Goal: Task Accomplishment & Management: Manage account settings

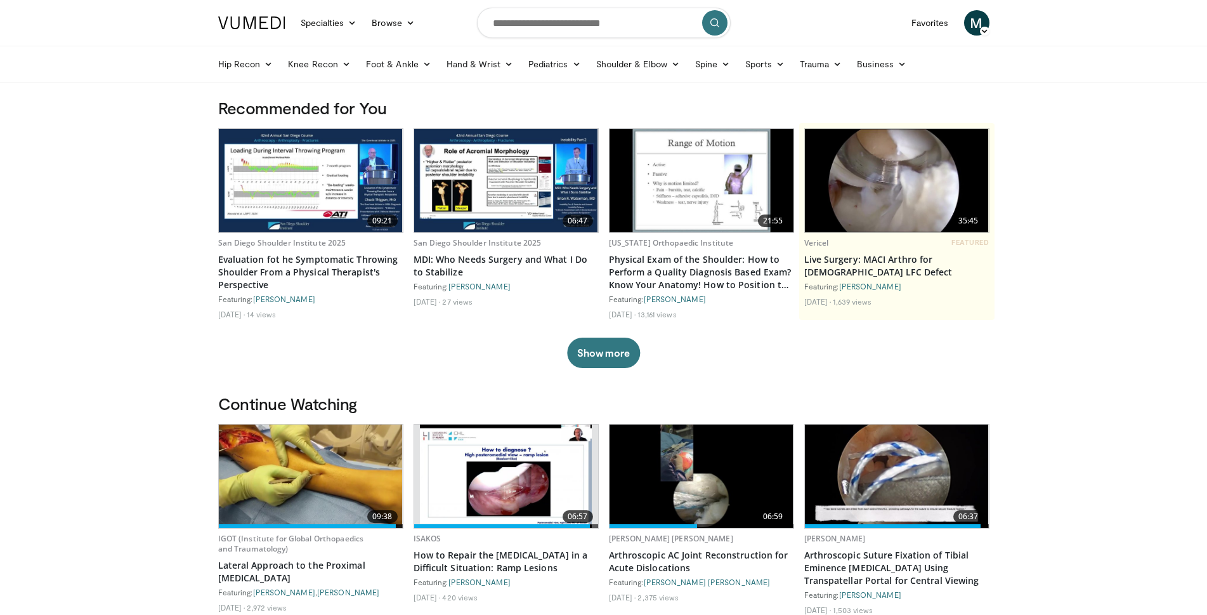
click at [977, 29] on span "M" at bounding box center [976, 22] width 25 height 25
click at [868, 124] on link "Settings" at bounding box center [912, 124] width 151 height 20
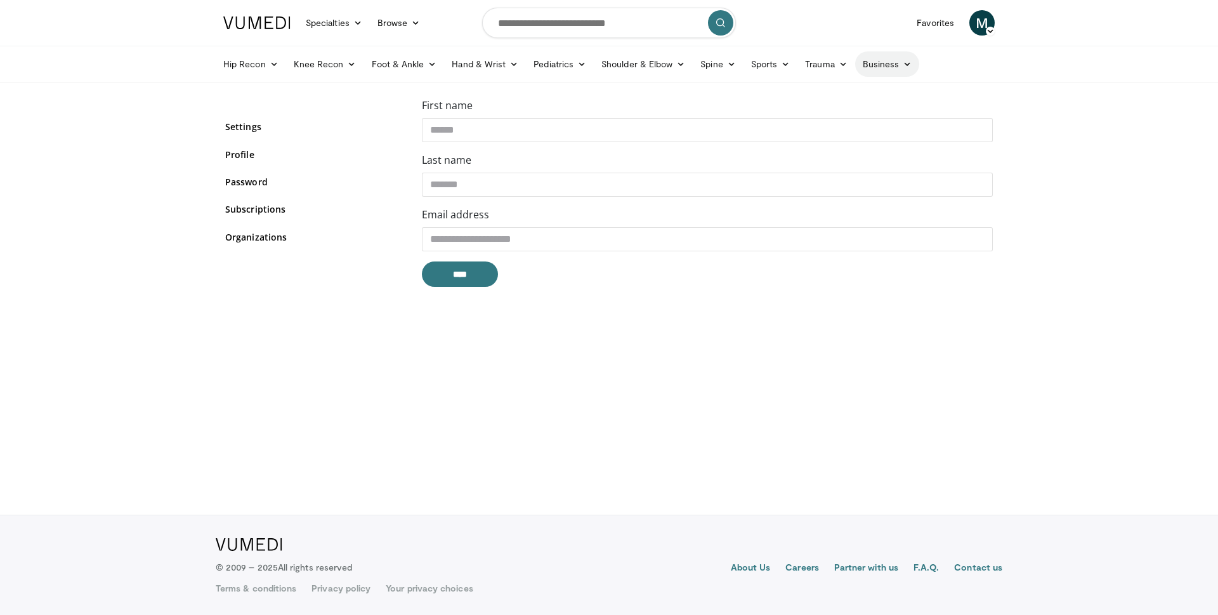
click at [903, 67] on icon at bounding box center [907, 64] width 9 height 9
click at [243, 128] on link "Settings" at bounding box center [314, 126] width 178 height 13
click at [245, 156] on link "Profile" at bounding box center [314, 154] width 178 height 13
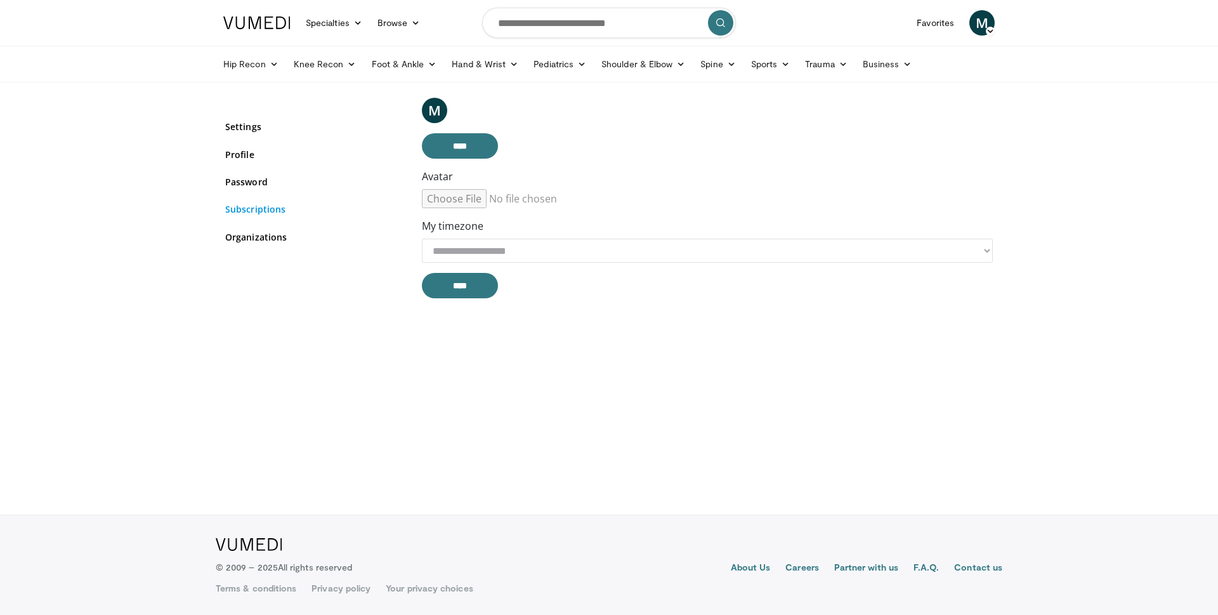
click at [245, 208] on link "Subscriptions" at bounding box center [314, 208] width 178 height 13
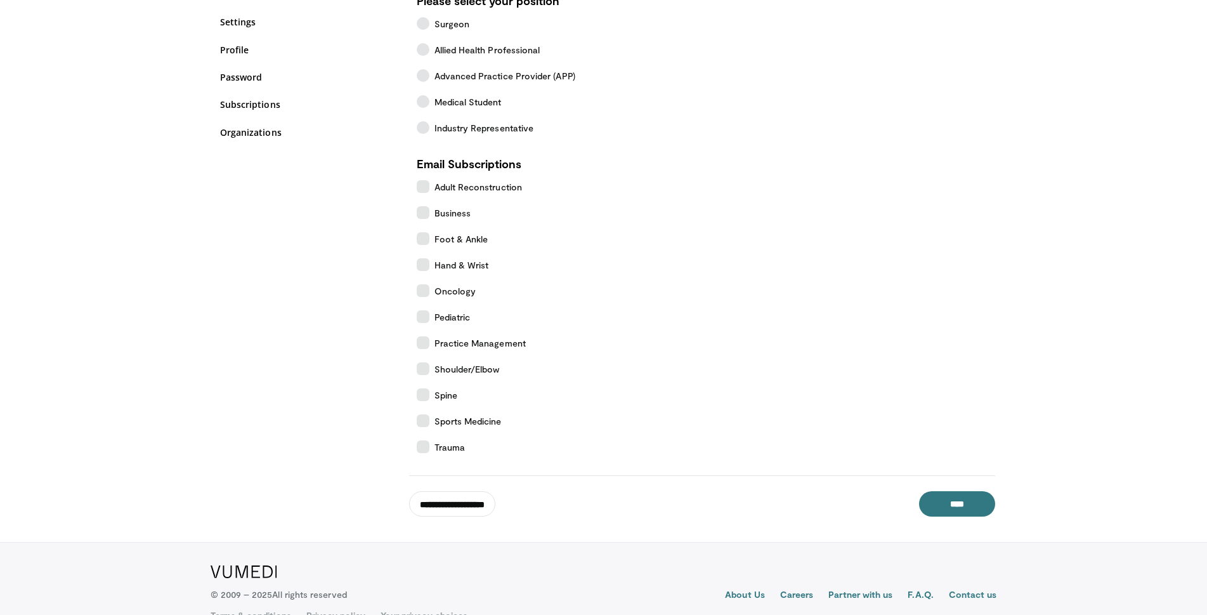
scroll to position [132, 0]
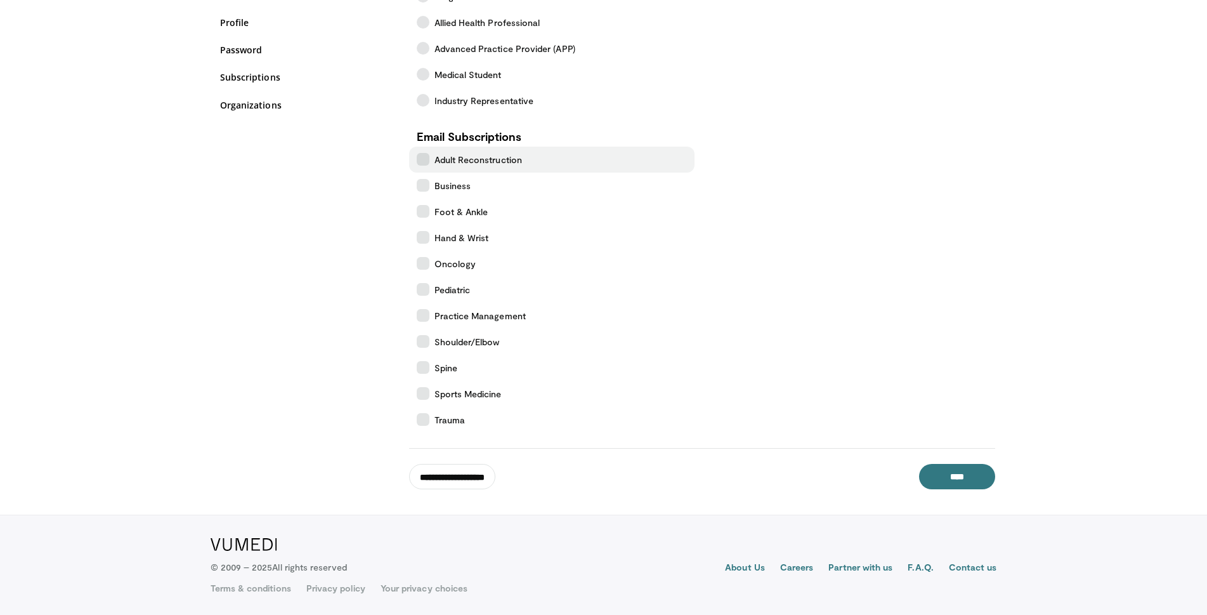
click at [422, 161] on icon at bounding box center [423, 159] width 13 height 13
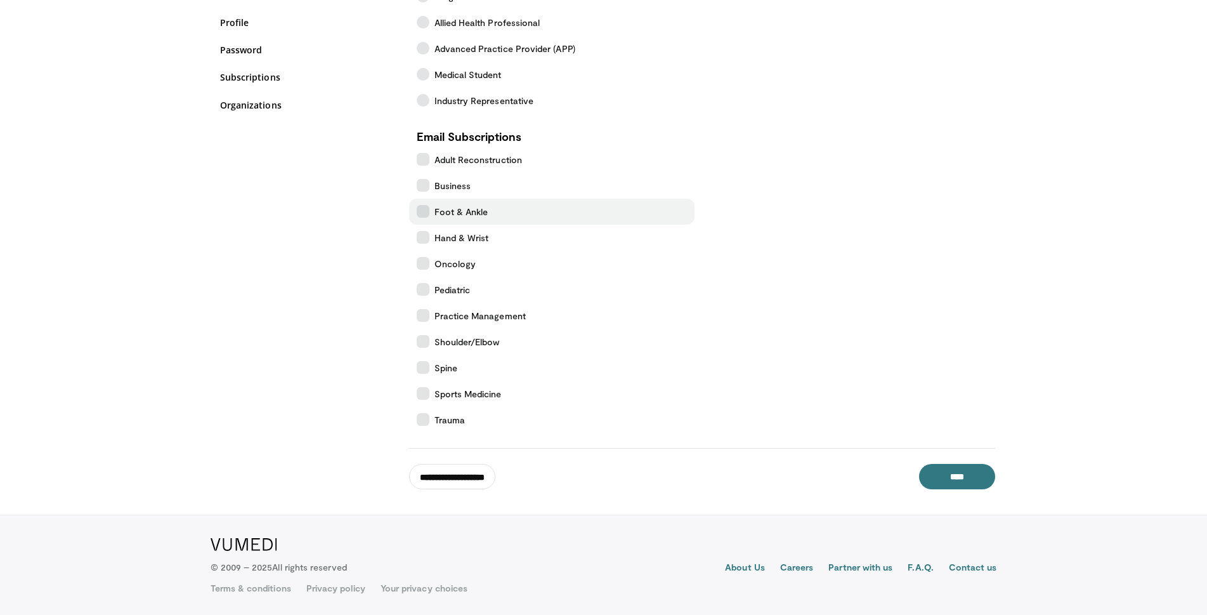
click at [422, 211] on icon at bounding box center [423, 211] width 13 height 13
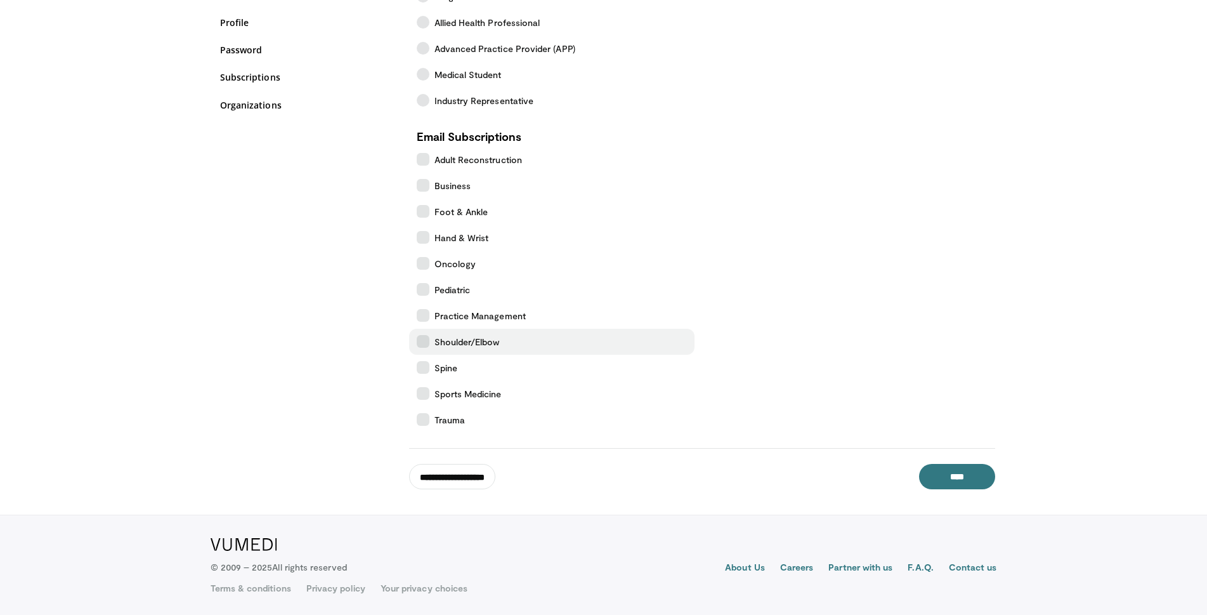
click at [426, 344] on icon at bounding box center [423, 341] width 13 height 13
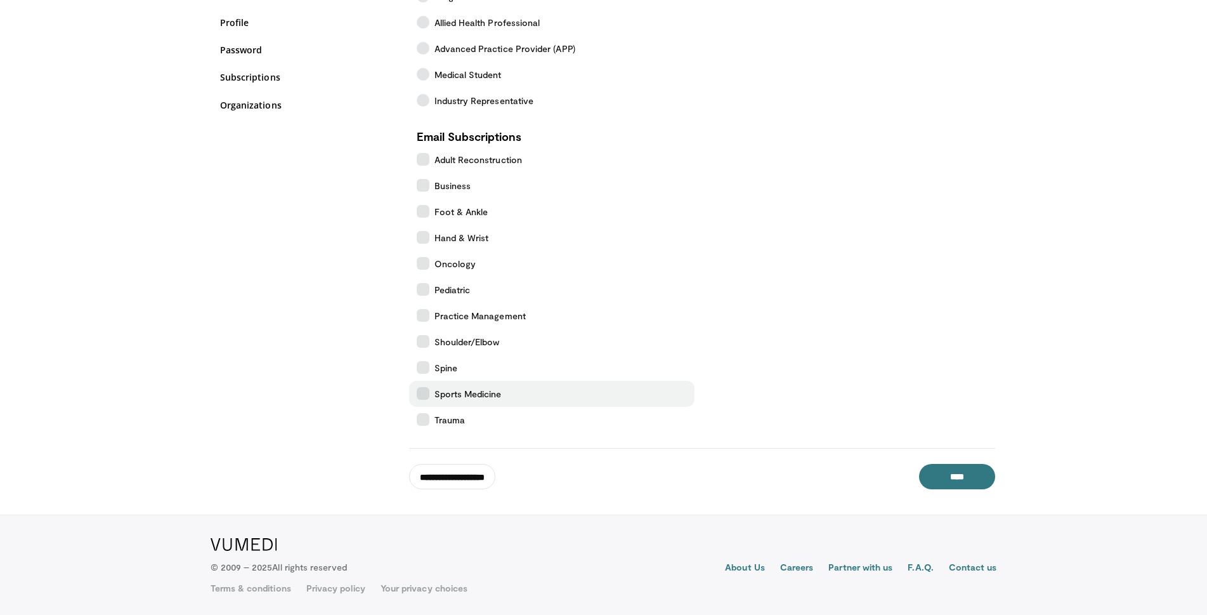
click at [422, 393] on icon at bounding box center [423, 393] width 13 height 13
click at [422, 416] on icon at bounding box center [423, 419] width 13 height 13
click at [979, 475] on input "****" at bounding box center [957, 476] width 76 height 25
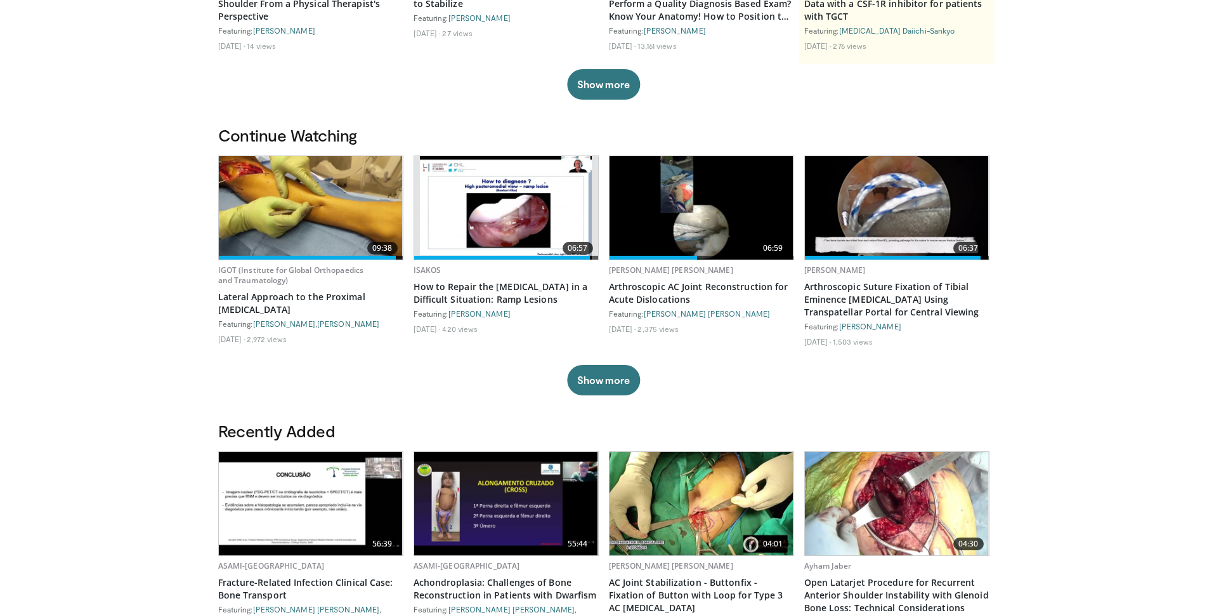
scroll to position [317, 0]
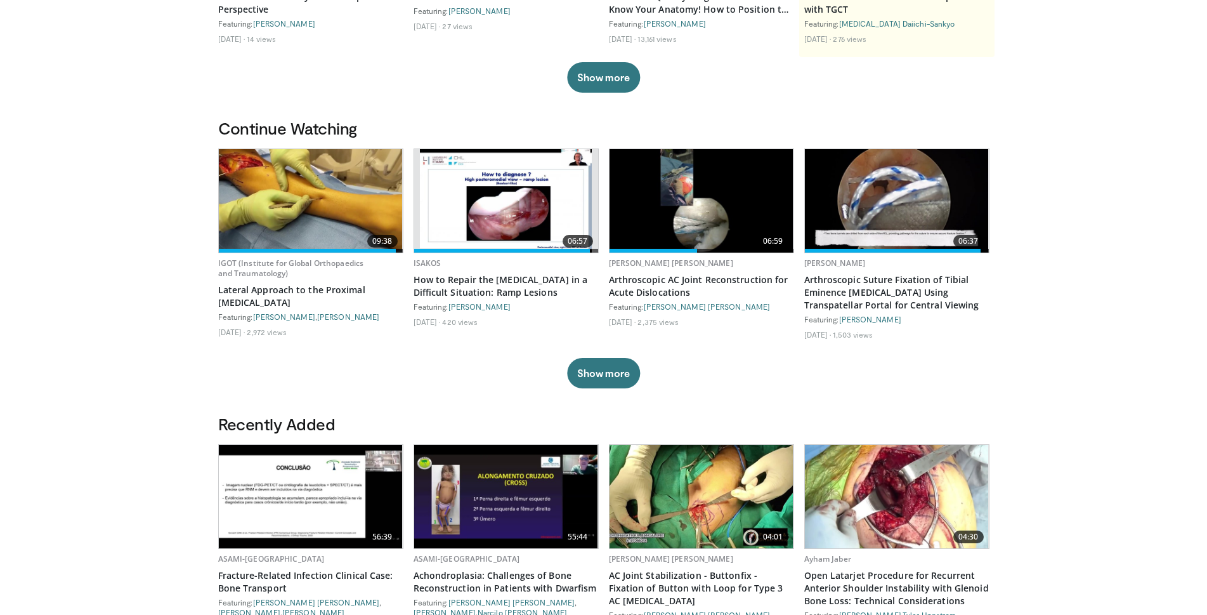
click at [313, 228] on img at bounding box center [311, 200] width 184 height 103
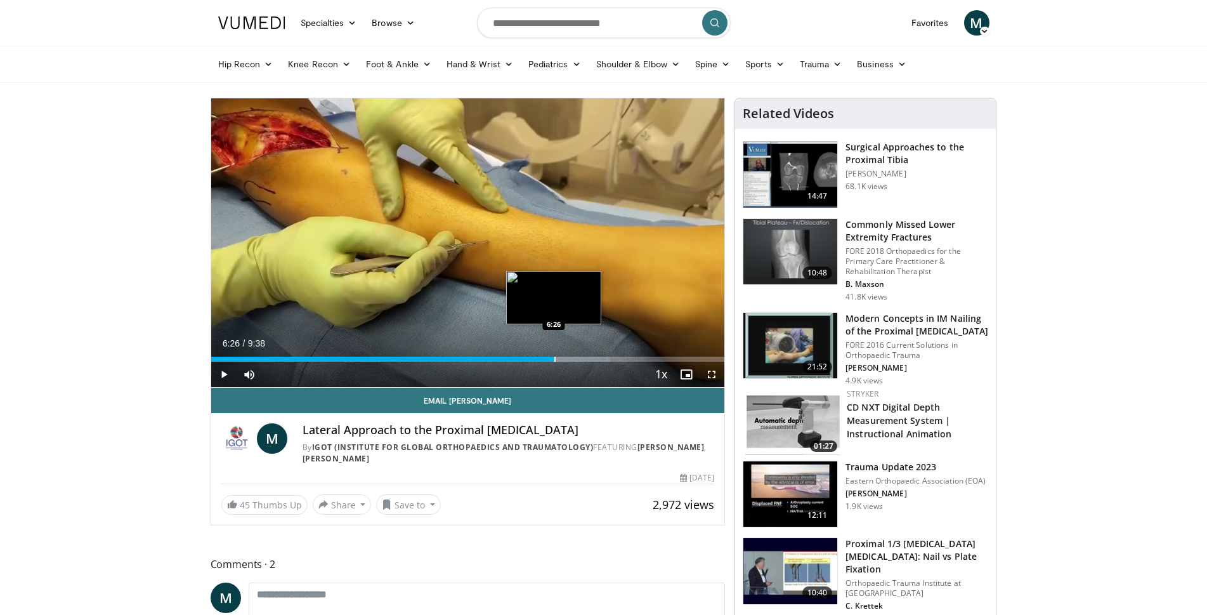
drag, startPoint x: 704, startPoint y: 360, endPoint x: 554, endPoint y: 359, distance: 149.7
click at [554, 359] on div "Progress Bar" at bounding box center [554, 359] width 1 height 5
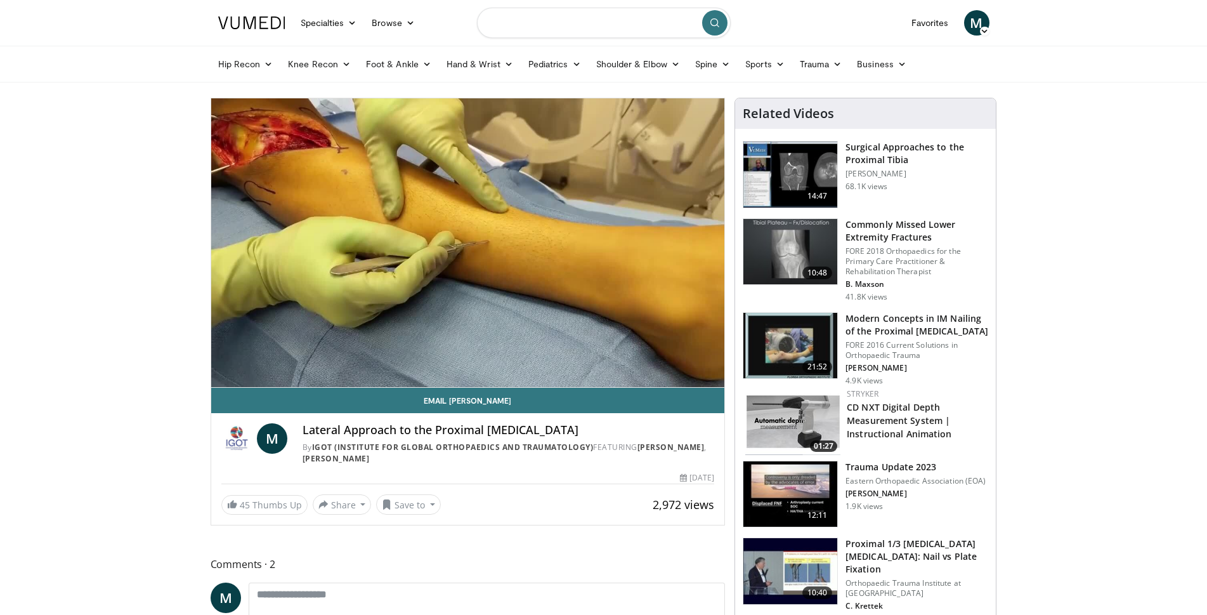
click at [549, 22] on input "Search topics, interventions" at bounding box center [604, 23] width 254 height 30
type input "**********"
click at [717, 22] on icon "submit" at bounding box center [715, 23] width 10 height 10
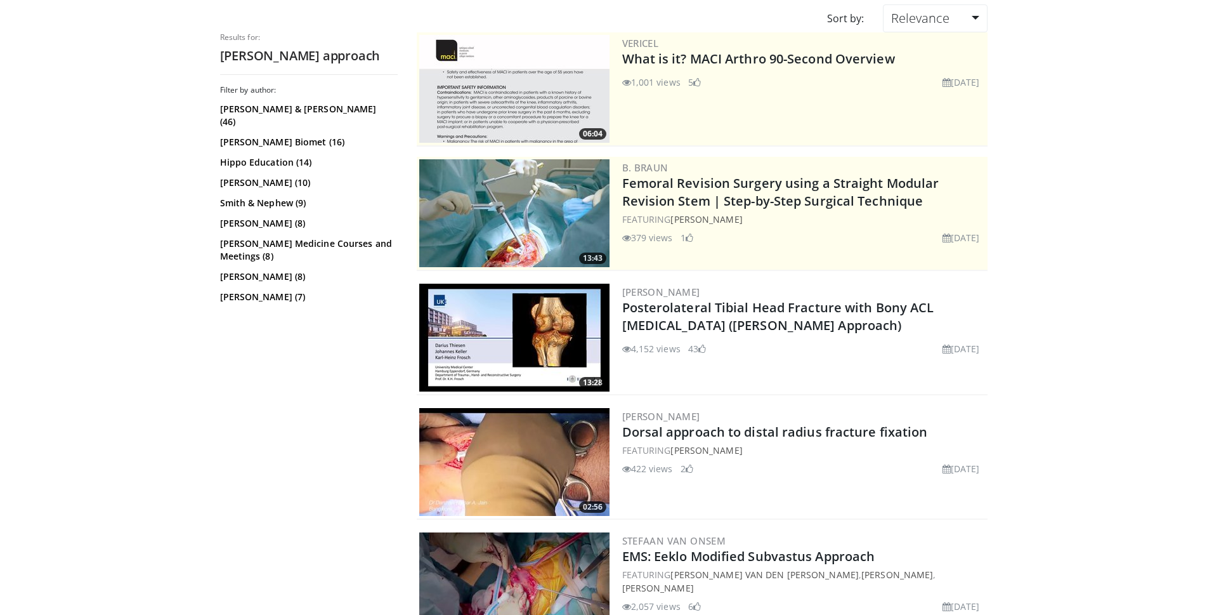
scroll to position [127, 0]
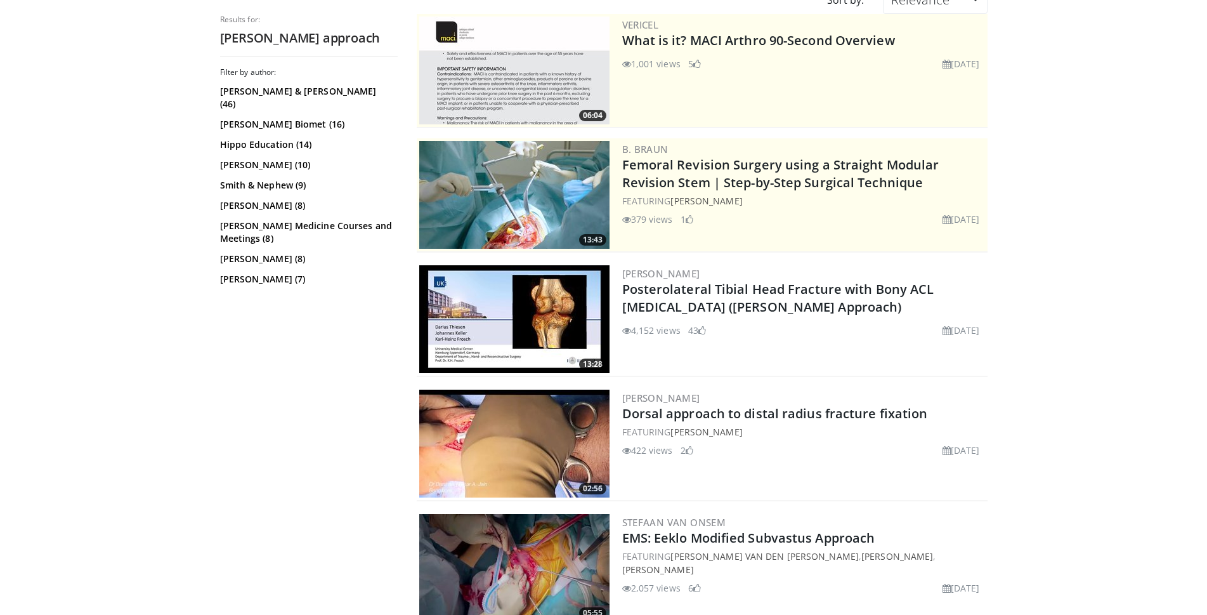
click at [518, 308] on img at bounding box center [514, 319] width 190 height 108
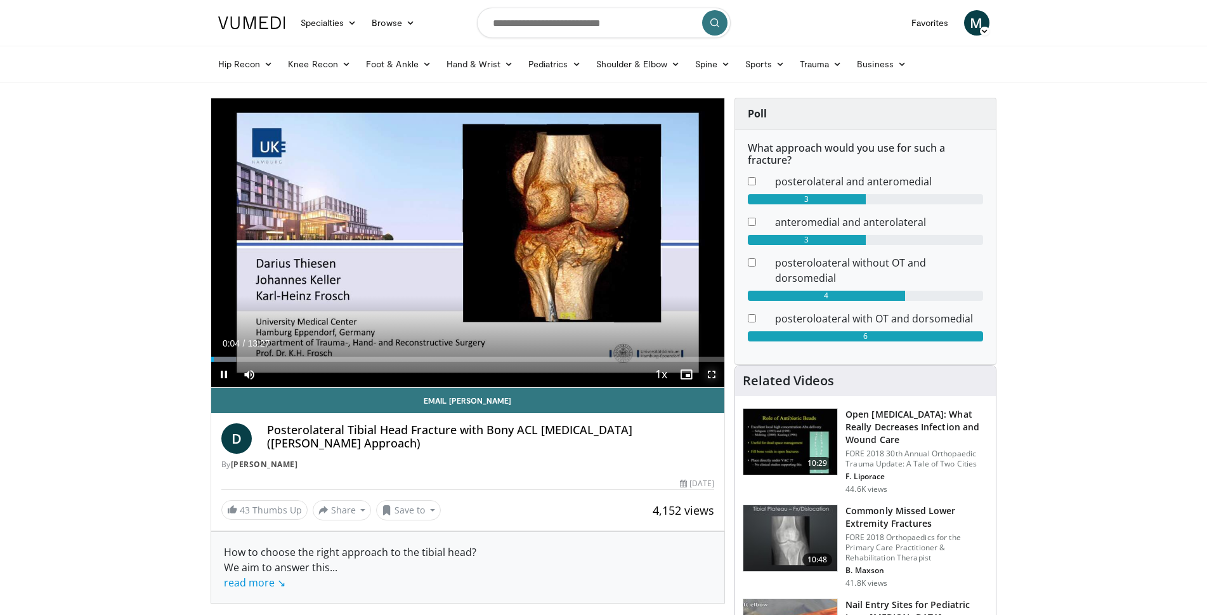
click at [712, 369] on span "Video Player" at bounding box center [711, 374] width 25 height 25
click at [707, 376] on span "Video Player" at bounding box center [711, 374] width 25 height 25
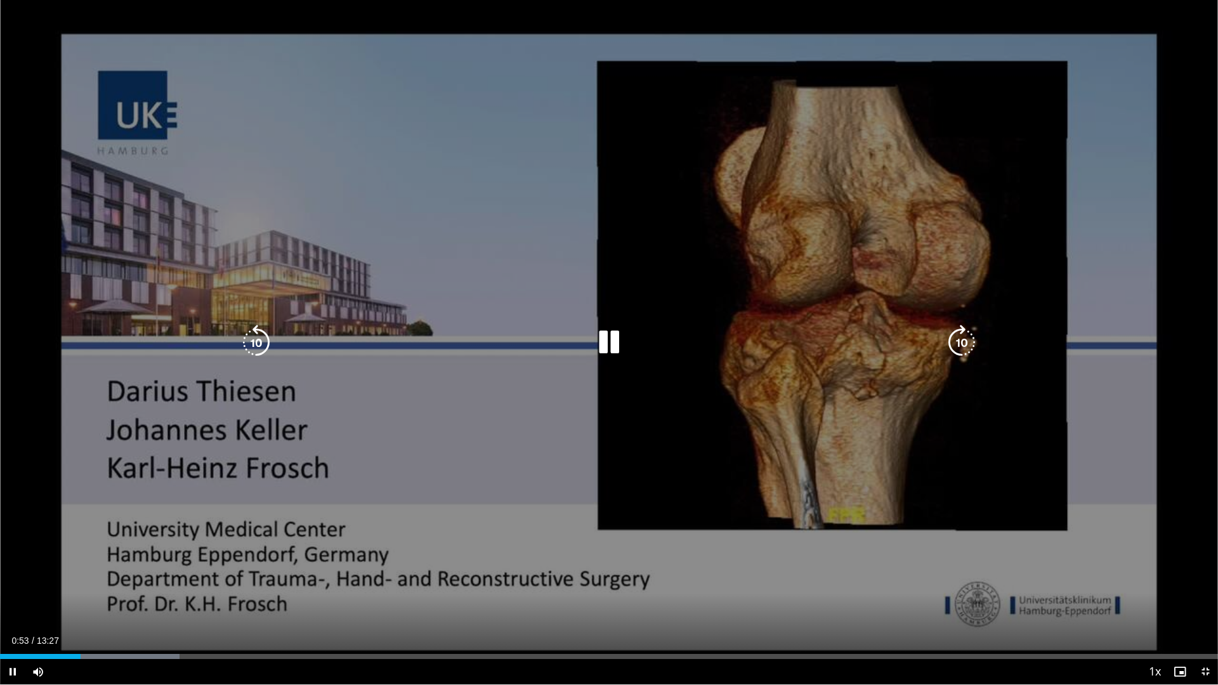
click at [614, 337] on icon "Video Player" at bounding box center [609, 343] width 36 height 36
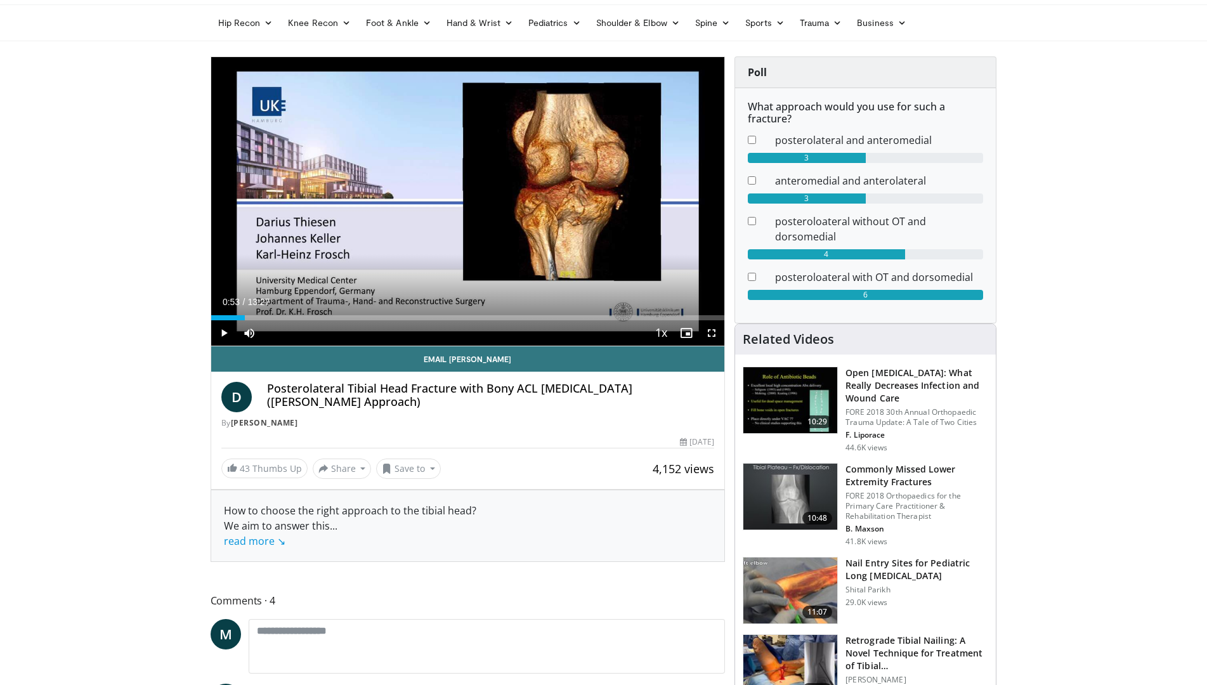
scroll to position [63, 0]
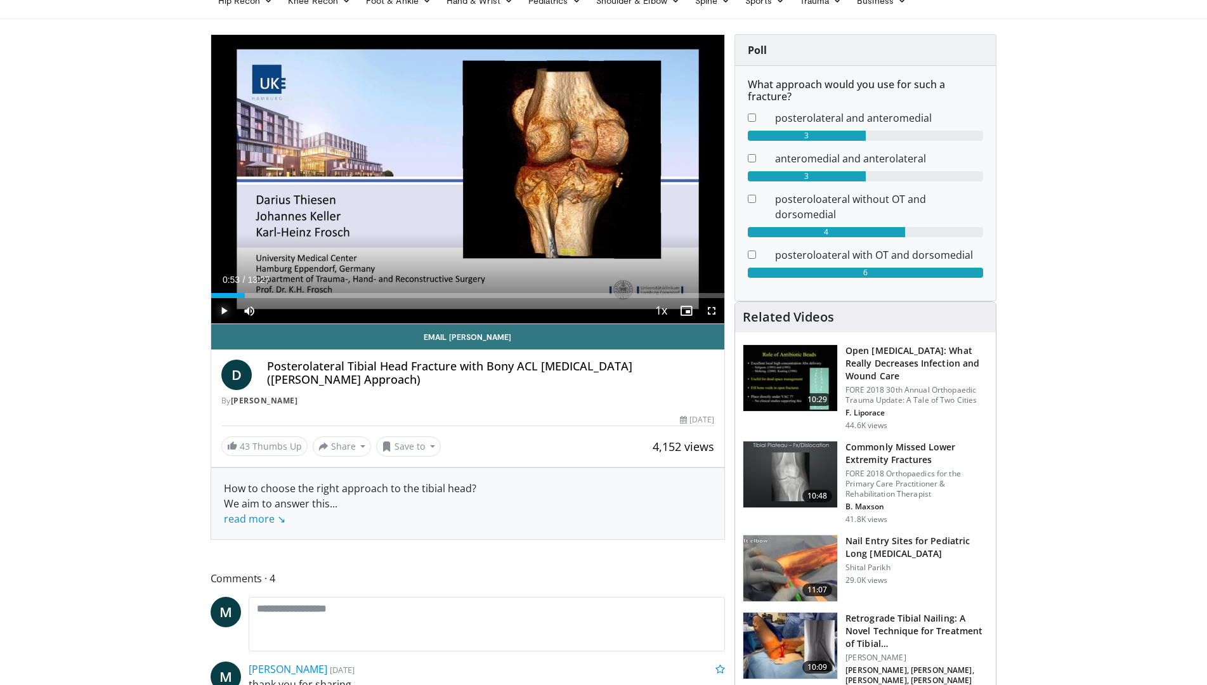
click at [223, 311] on span "Video Player" at bounding box center [223, 310] width 25 height 25
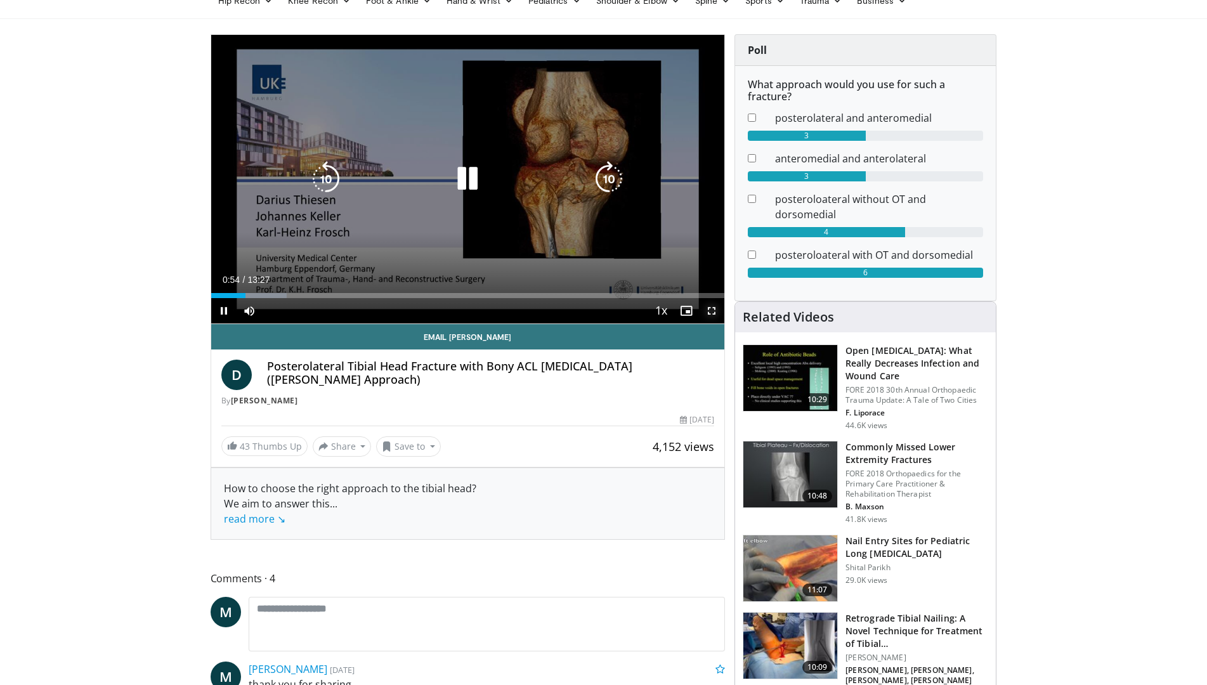
click at [712, 306] on span "Video Player" at bounding box center [711, 310] width 25 height 25
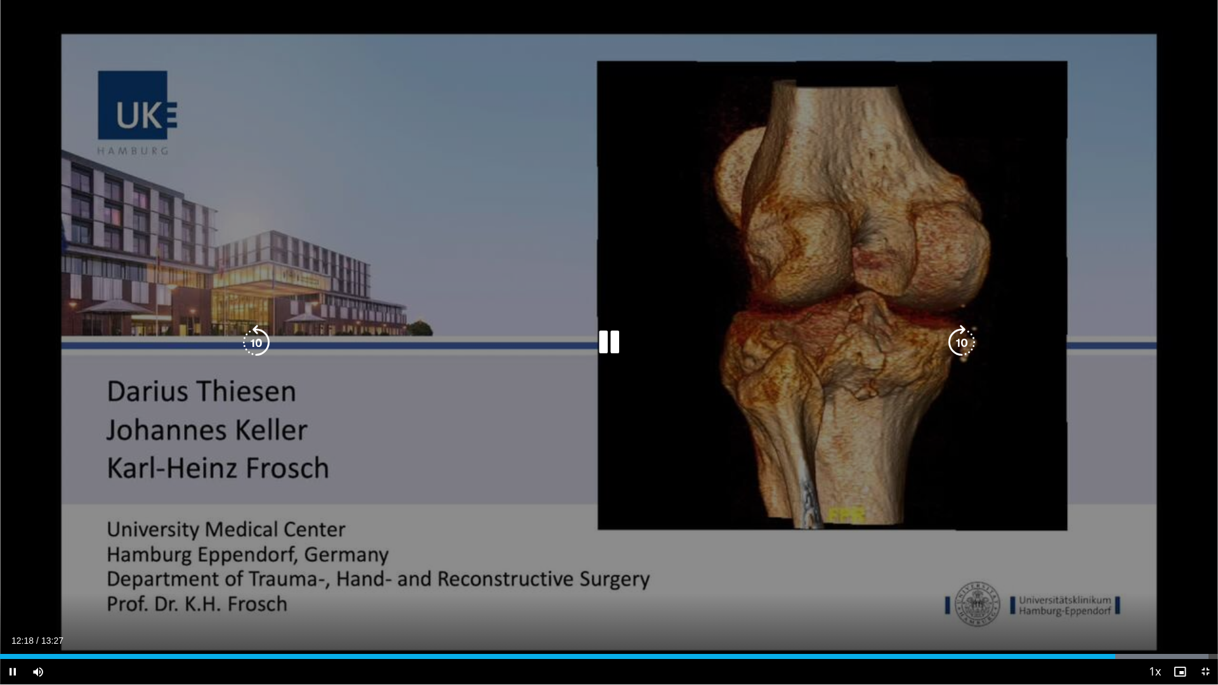
click at [601, 330] on icon "Video Player" at bounding box center [609, 343] width 36 height 36
click at [665, 167] on div "10 seconds Tap to unmute" at bounding box center [609, 342] width 1218 height 684
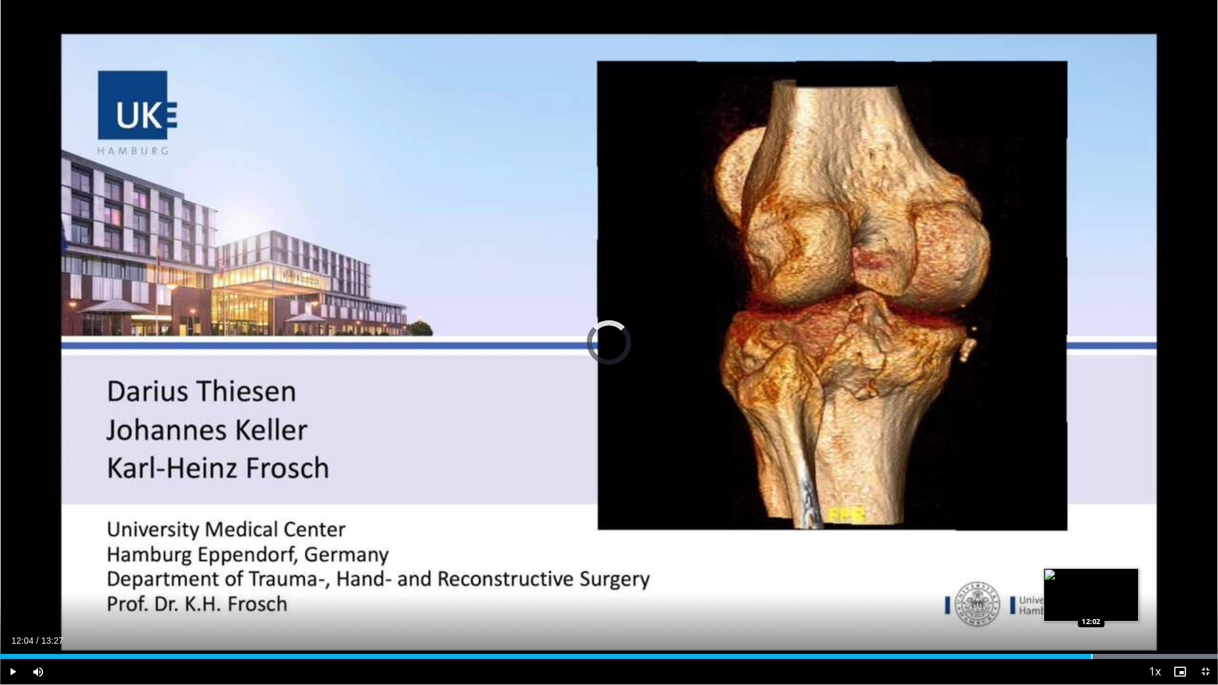
click at [1093, 614] on div "Loaded : 100.00% 12:04 12:02" at bounding box center [609, 656] width 1218 height 5
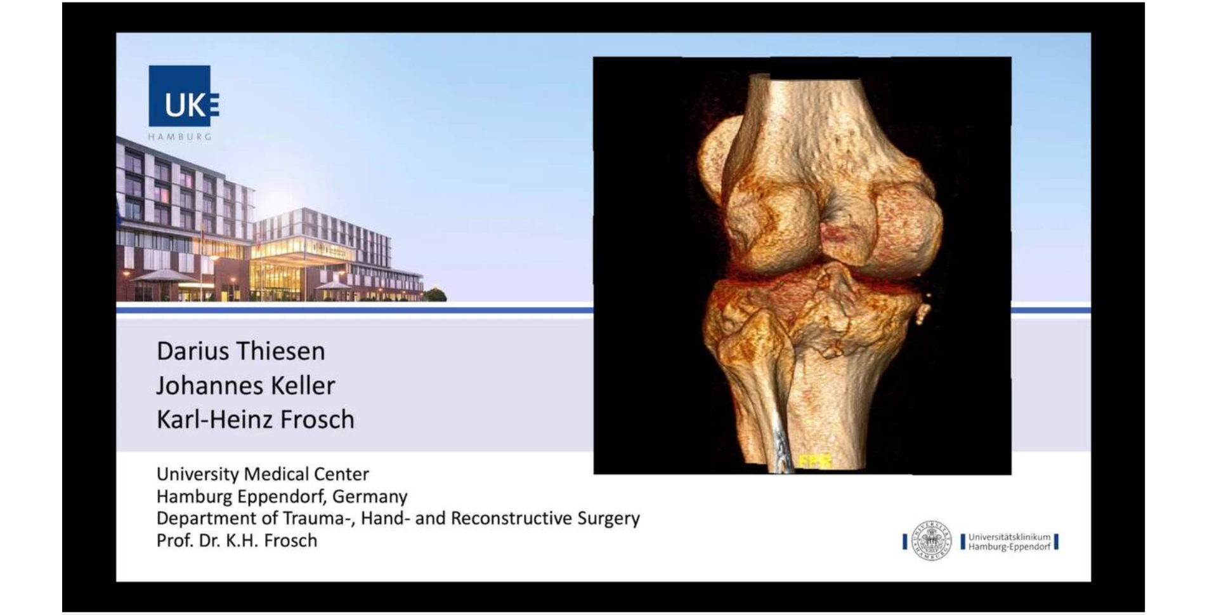
scroll to position [0, 0]
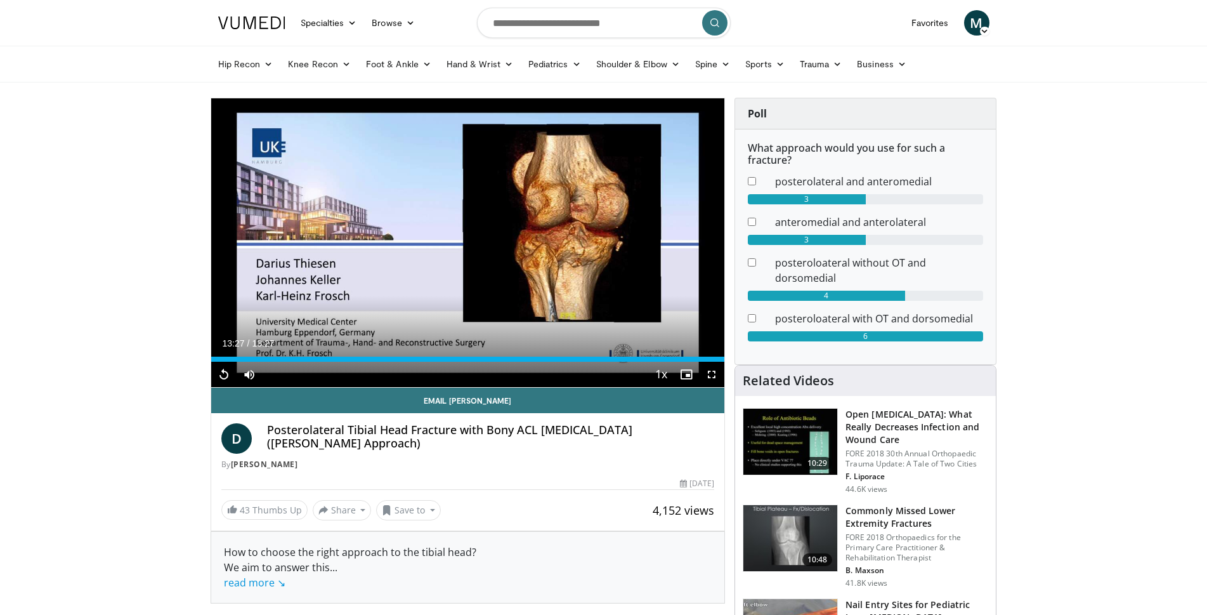
click at [982, 29] on icon at bounding box center [984, 31] width 9 height 9
click at [870, 124] on link "Settings" at bounding box center [912, 124] width 151 height 20
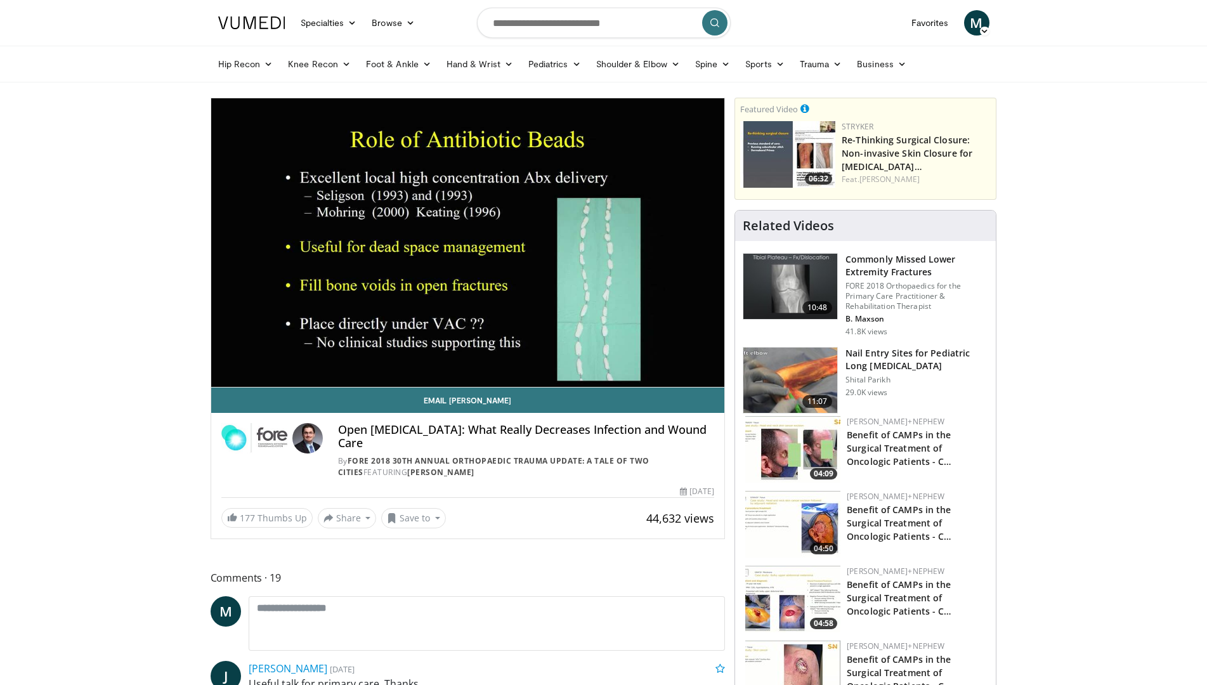
click at [997, 66] on div "Hip Recon Hip Arthroplasty Revision Hip Arthroplasty Hip Preservation Knee Reco…" at bounding box center [604, 64] width 787 height 36
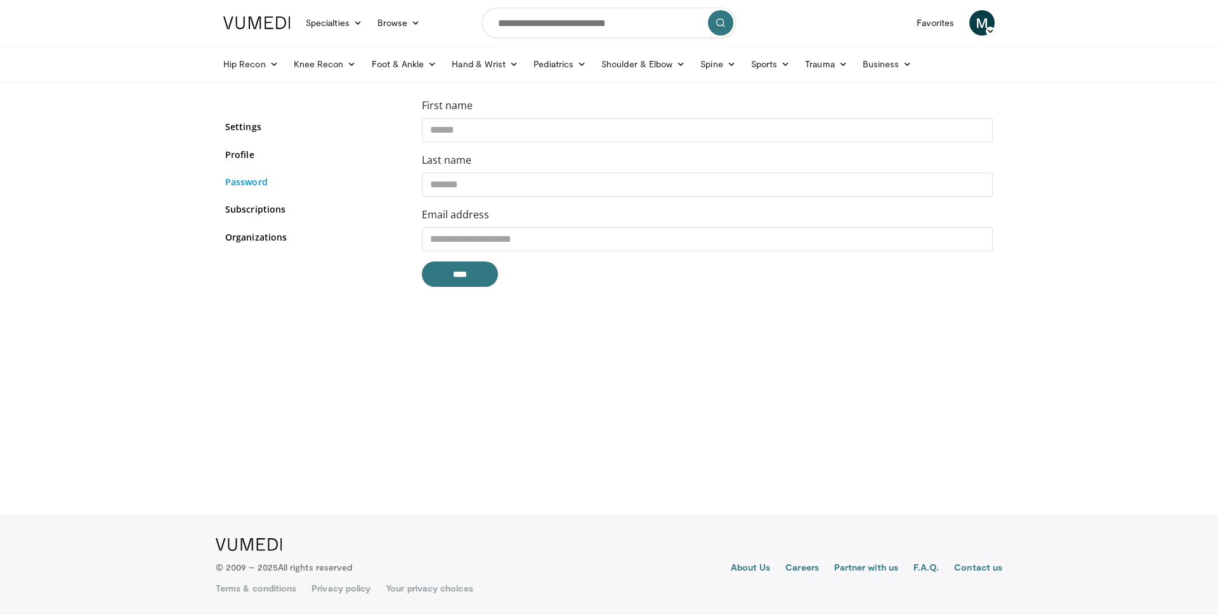
click at [253, 180] on link "Password" at bounding box center [314, 181] width 178 height 13
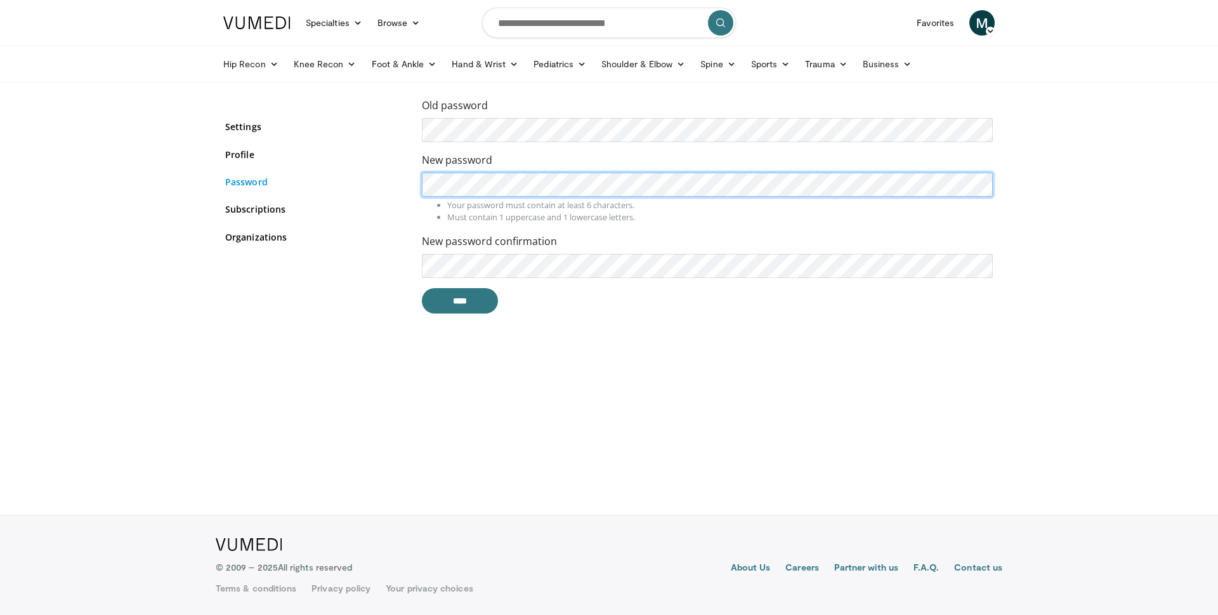
click at [390, 176] on div "Old password New password Your password must contain at least 6 characters. Mus…" at bounding box center [609, 211] width 787 height 226
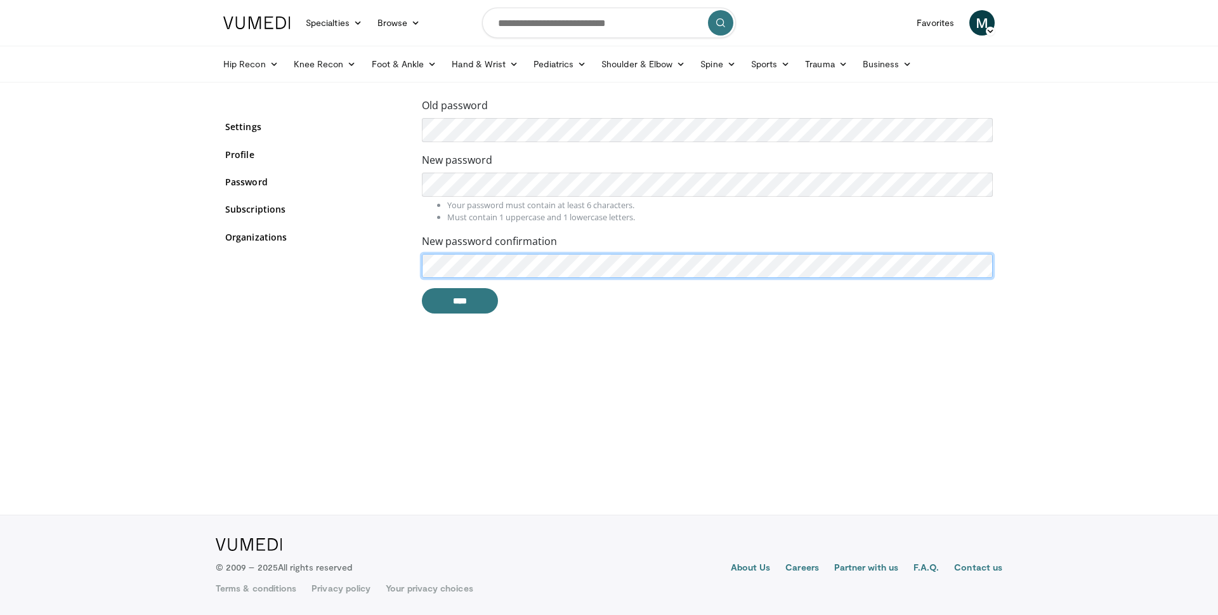
click at [185, 247] on body "Specialties Adult & Family Medicine Allergy, Asthma, Immunology Anesthesiology …" at bounding box center [609, 307] width 1218 height 615
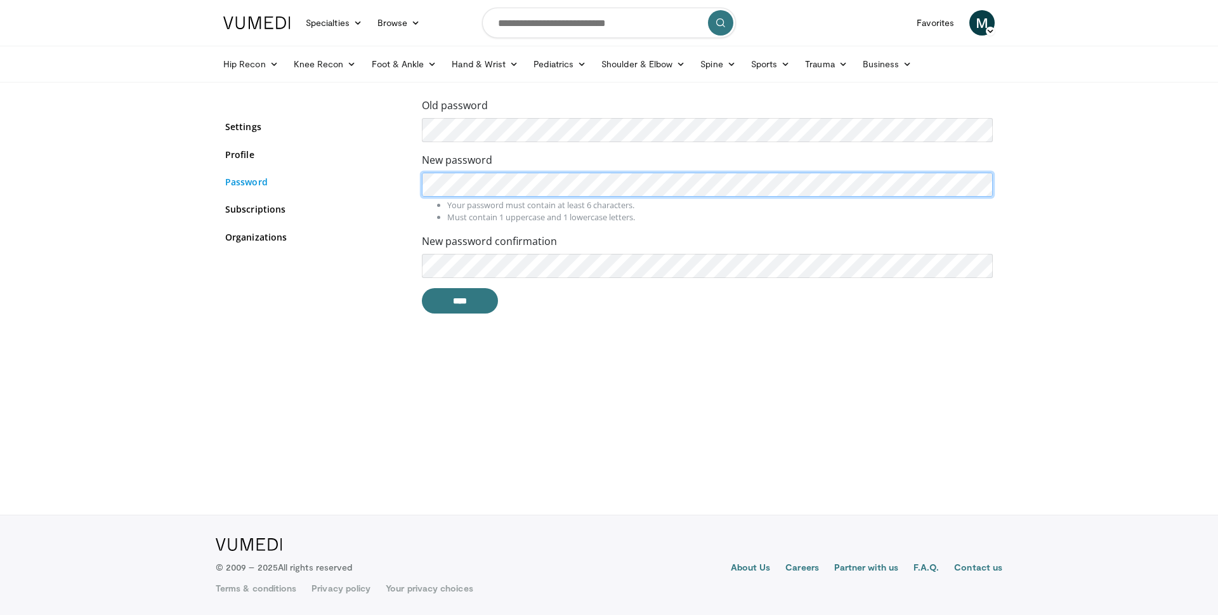
click at [399, 174] on div "Old password New password Your password must contain at least 6 characters. Mus…" at bounding box center [609, 211] width 787 height 226
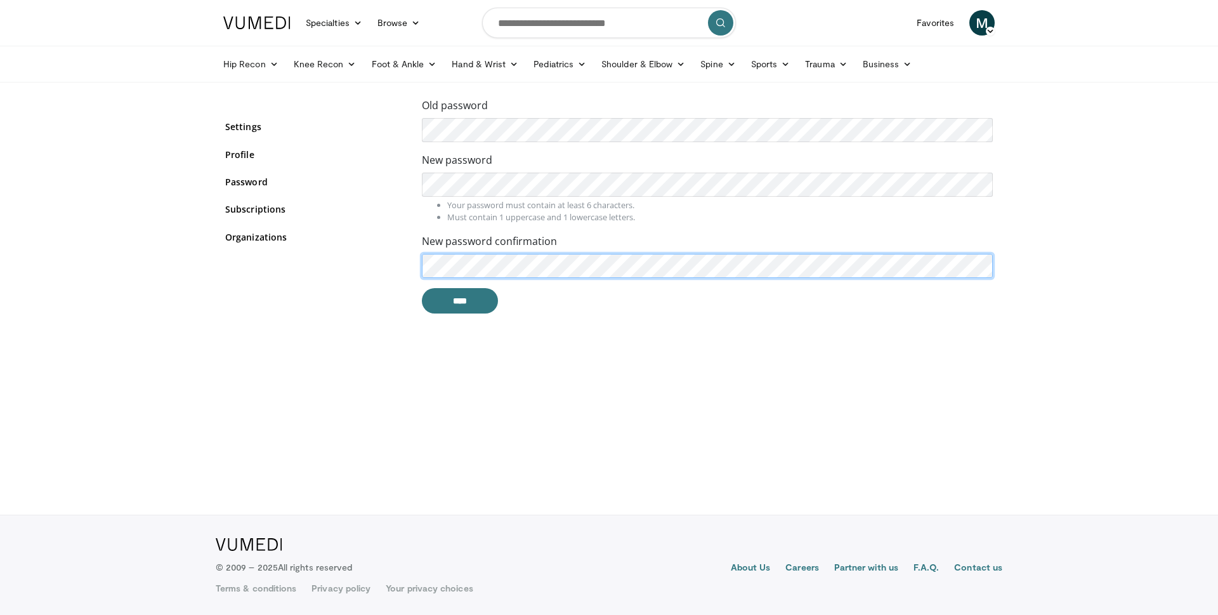
click at [303, 248] on div "Old password New password Your password must contain at least 6 characters. Mus…" at bounding box center [609, 211] width 787 height 226
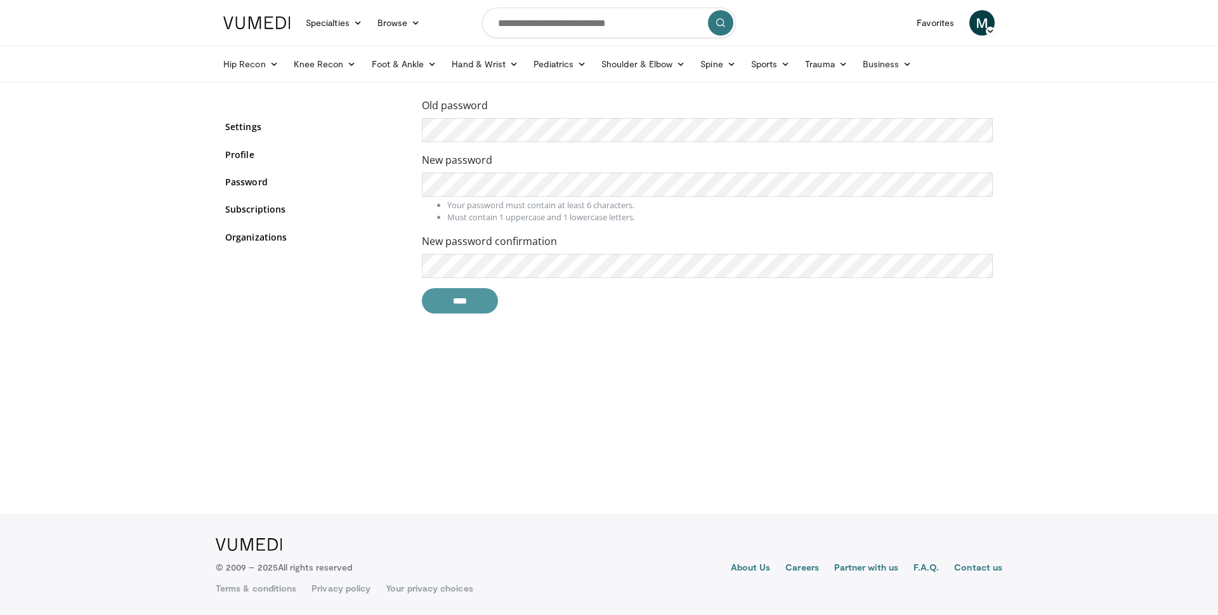
click at [449, 301] on input "****" at bounding box center [460, 300] width 76 height 25
